Goal: Check status: Check status

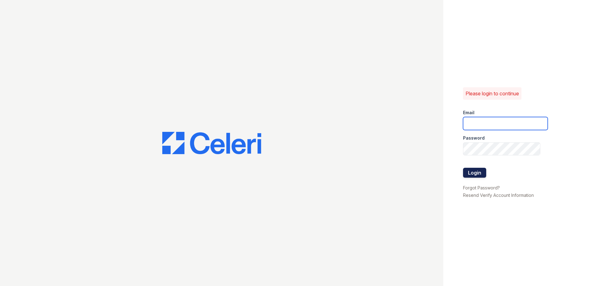
type input "[PERSON_NAME][EMAIL_ADDRESS][DOMAIN_NAME]"
click at [467, 171] on button "Login" at bounding box center [474, 173] width 23 height 10
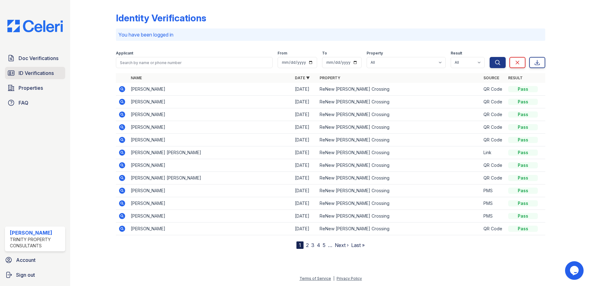
click at [36, 75] on span "ID Verifications" at bounding box center [36, 72] width 35 height 7
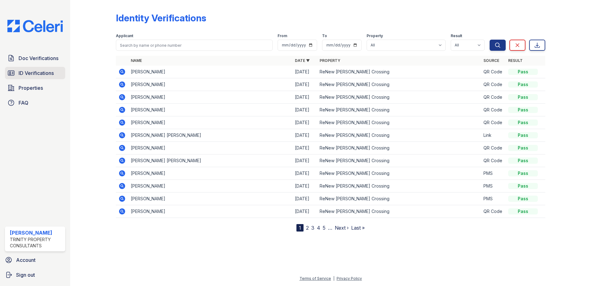
click at [43, 69] on link "ID Verifications" at bounding box center [35, 73] width 60 height 12
click at [53, 77] on link "ID Verifications" at bounding box center [35, 73] width 60 height 12
click at [45, 78] on link "ID Verifications" at bounding box center [35, 73] width 60 height 12
click at [45, 77] on span "ID Verifications" at bounding box center [36, 72] width 35 height 7
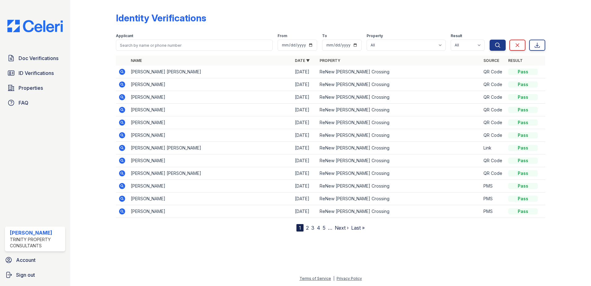
click at [122, 71] on icon at bounding box center [122, 72] width 2 height 2
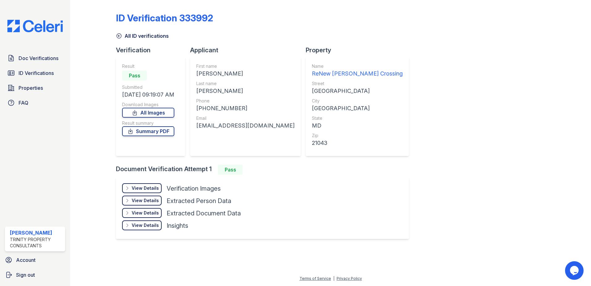
click at [217, 106] on div "+14435545399" at bounding box center [245, 108] width 98 height 9
drag, startPoint x: 203, startPoint y: 109, endPoint x: 240, endPoint y: 109, distance: 37.1
click at [240, 109] on div "+14435545399" at bounding box center [245, 108] width 98 height 9
copy div "4435545399"
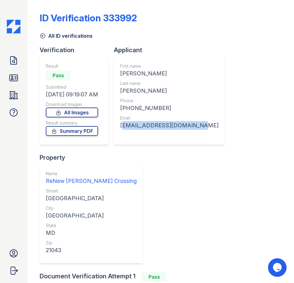
drag, startPoint x: 121, startPoint y: 127, endPoint x: 213, endPoint y: 129, distance: 91.6
click at [213, 129] on div "Verification Result Pass Submitted 10/04/25 09:19:07 AM Download Images All Ima…" at bounding box center [161, 159] width 242 height 226
copy div "morganallen097@gmail.com"
